Goal: Find contact information: Find contact information

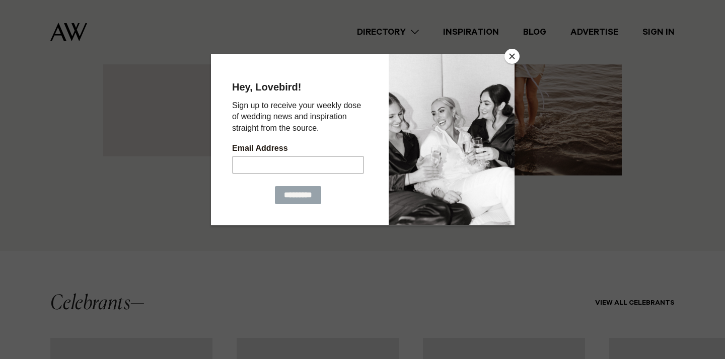
scroll to position [1405, 0]
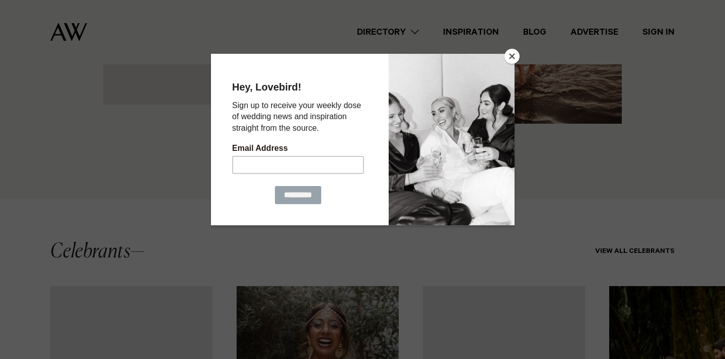
click at [511, 54] on button "Close" at bounding box center [511, 56] width 15 height 15
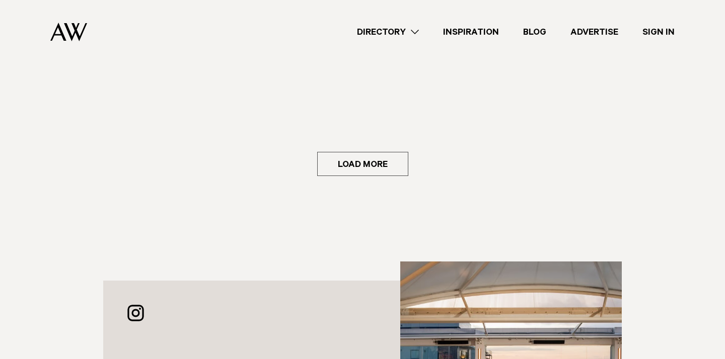
scroll to position [2524, 0]
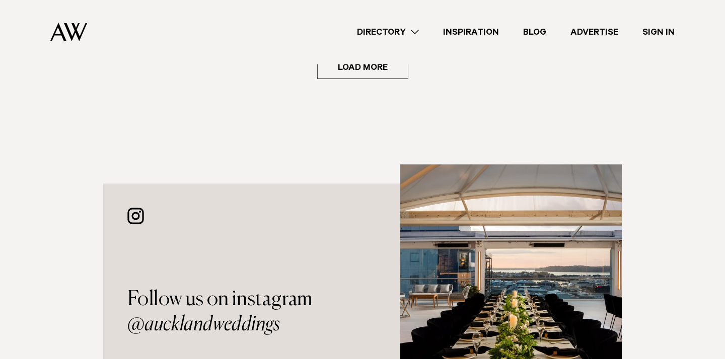
click at [414, 28] on link "Directory" at bounding box center [388, 33] width 86 height 14
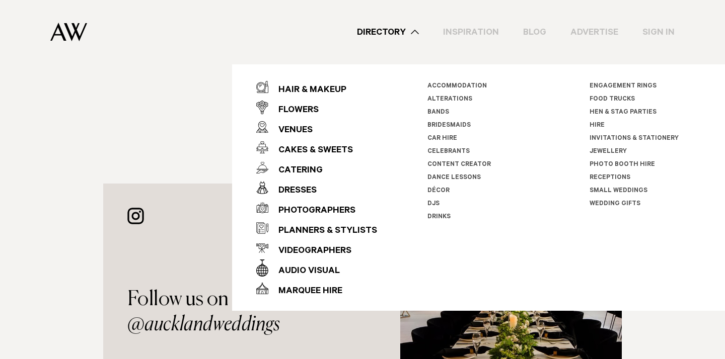
click at [66, 203] on div "Follow us on instagram @aucklandweddings" at bounding box center [362, 312] width 603 height 295
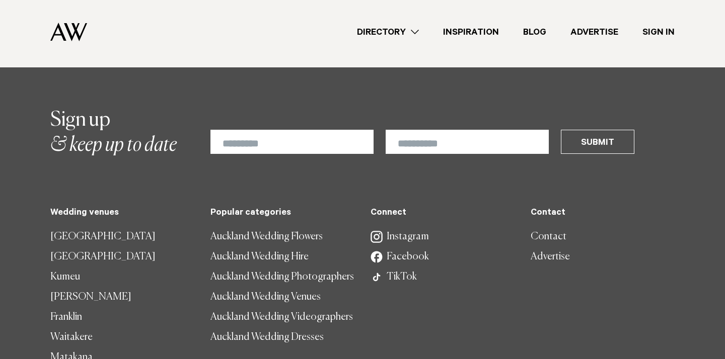
scroll to position [3011, 0]
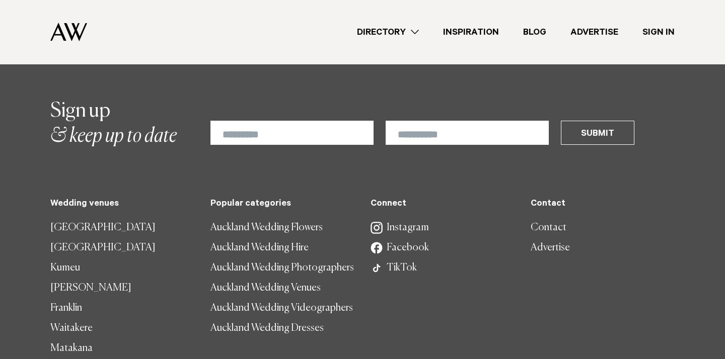
click at [548, 218] on link "Contact" at bounding box center [603, 228] width 144 height 20
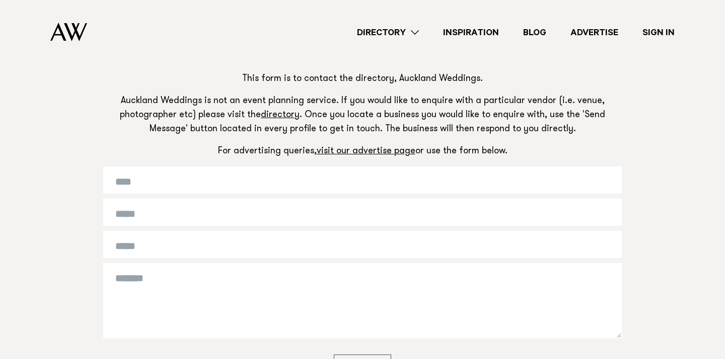
scroll to position [44, 0]
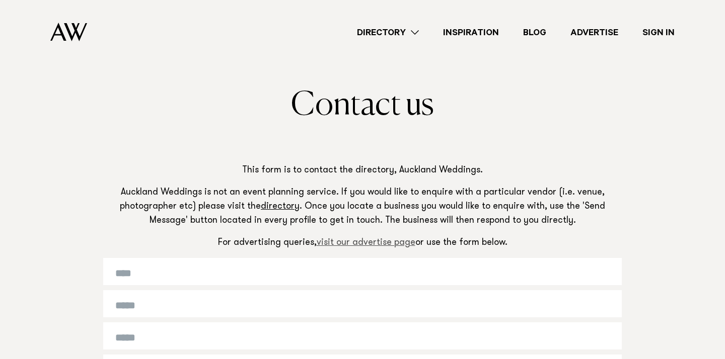
click at [374, 241] on link "visit our advertise page" at bounding box center [366, 243] width 99 height 9
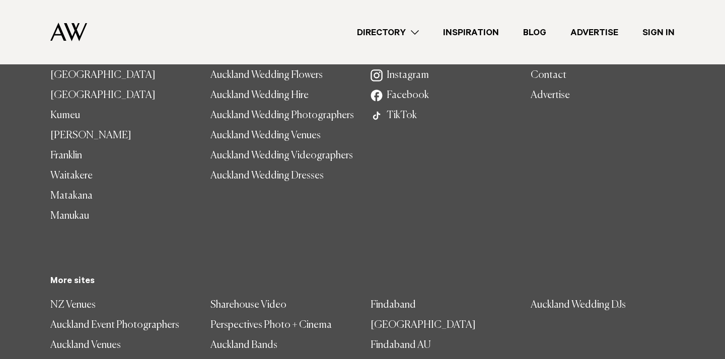
scroll to position [792, 0]
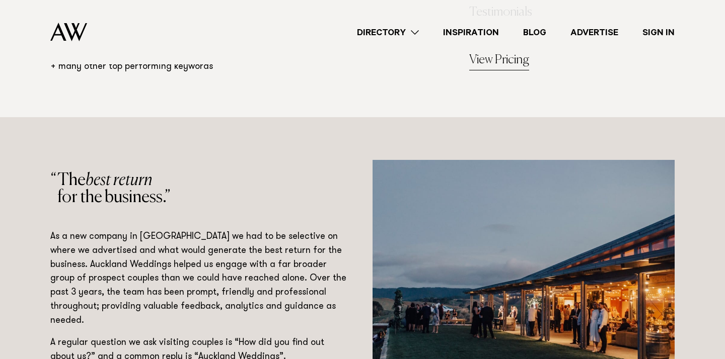
scroll to position [1760, 0]
